Goal: Task Accomplishment & Management: Use online tool/utility

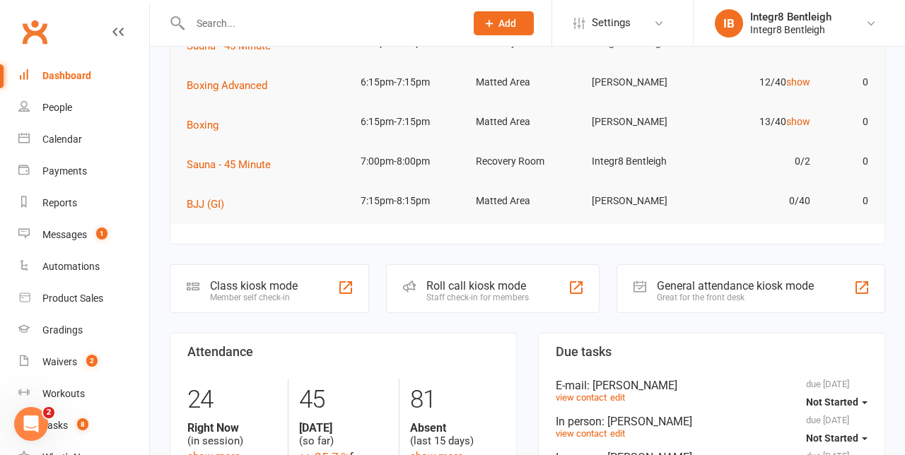
scroll to position [117, 0]
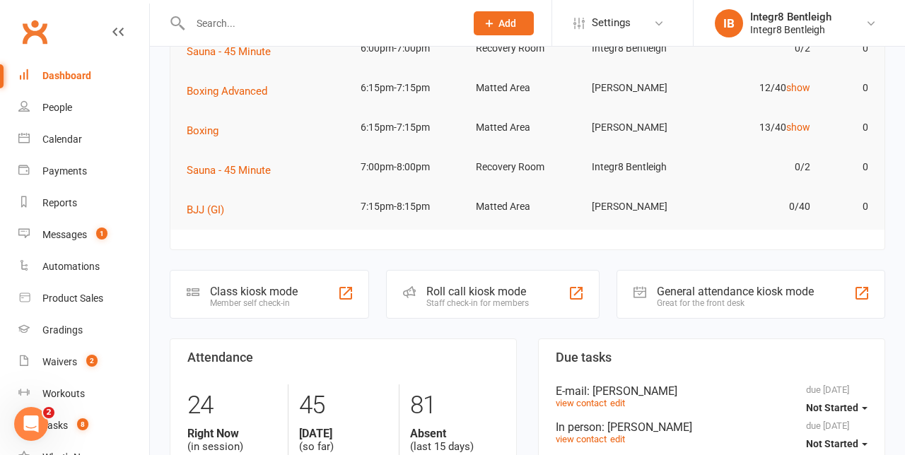
click at [512, 307] on div "Staff check-in for members" at bounding box center [477, 303] width 103 height 10
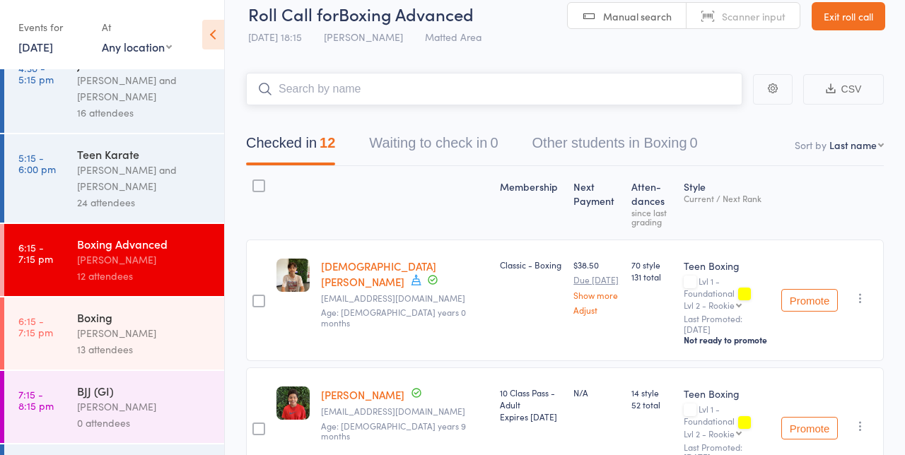
scroll to position [161, 0]
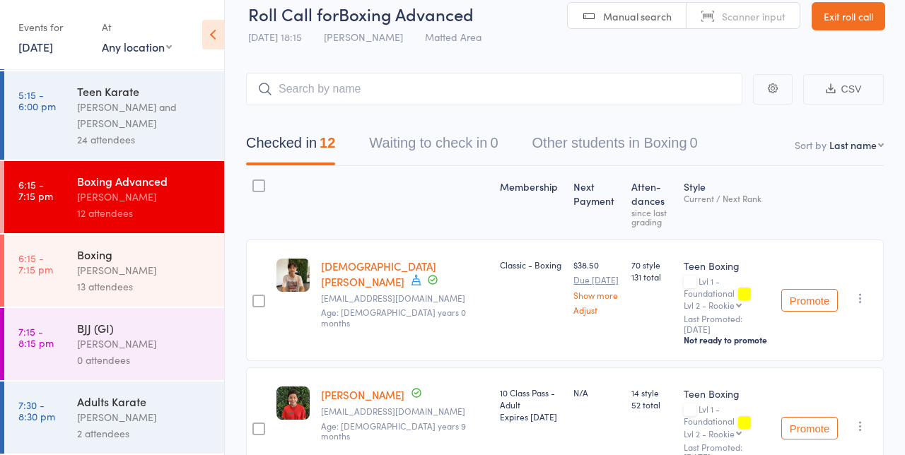
click at [174, 279] on div "13 attendees" at bounding box center [144, 287] width 135 height 16
